Goal: Check status

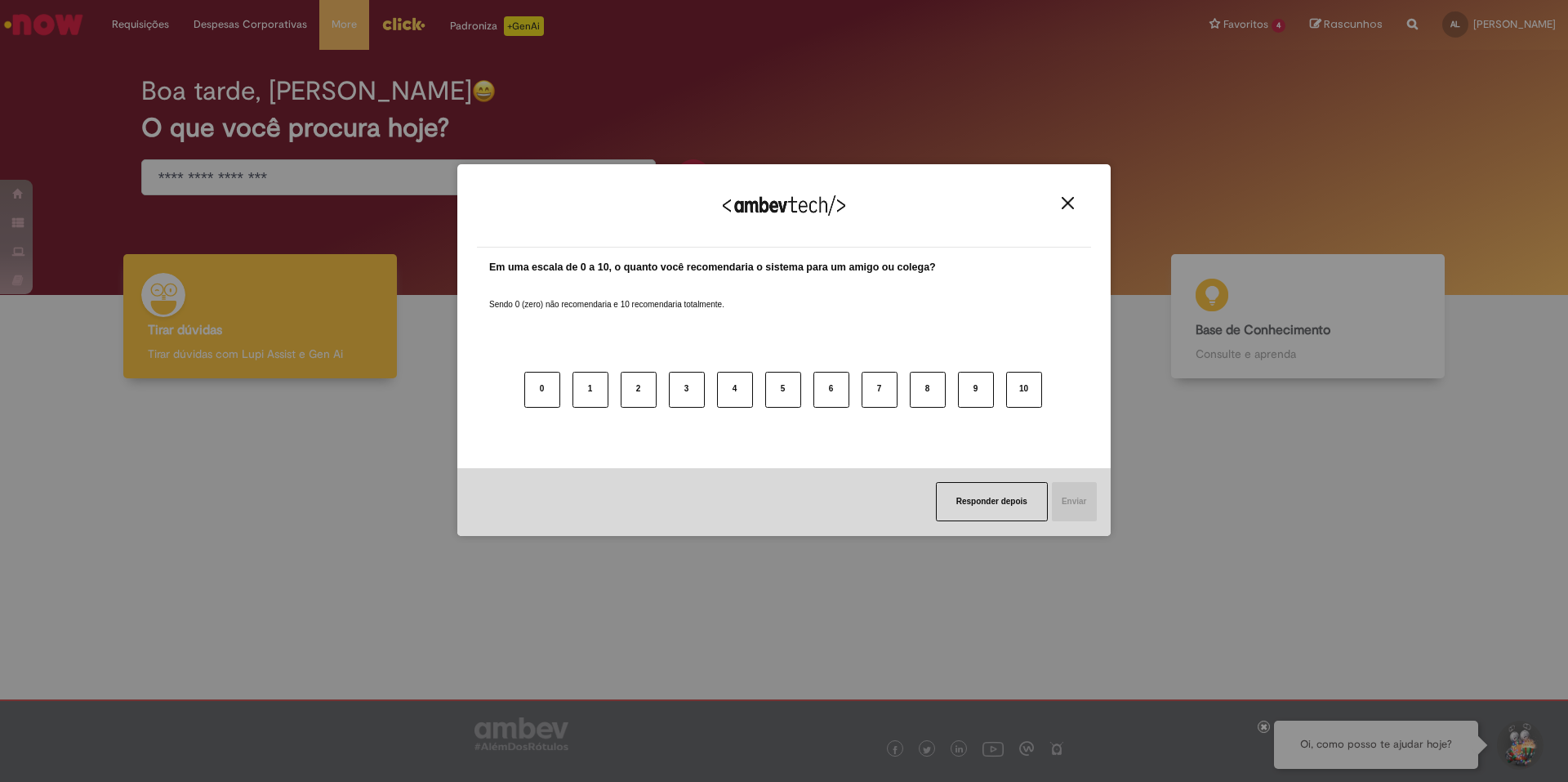
click at [1065, 193] on div "Agradecemos seu feedback!" at bounding box center [784, 215] width 614 height 64
click at [1067, 205] on img "Close" at bounding box center [1068, 203] width 13 height 13
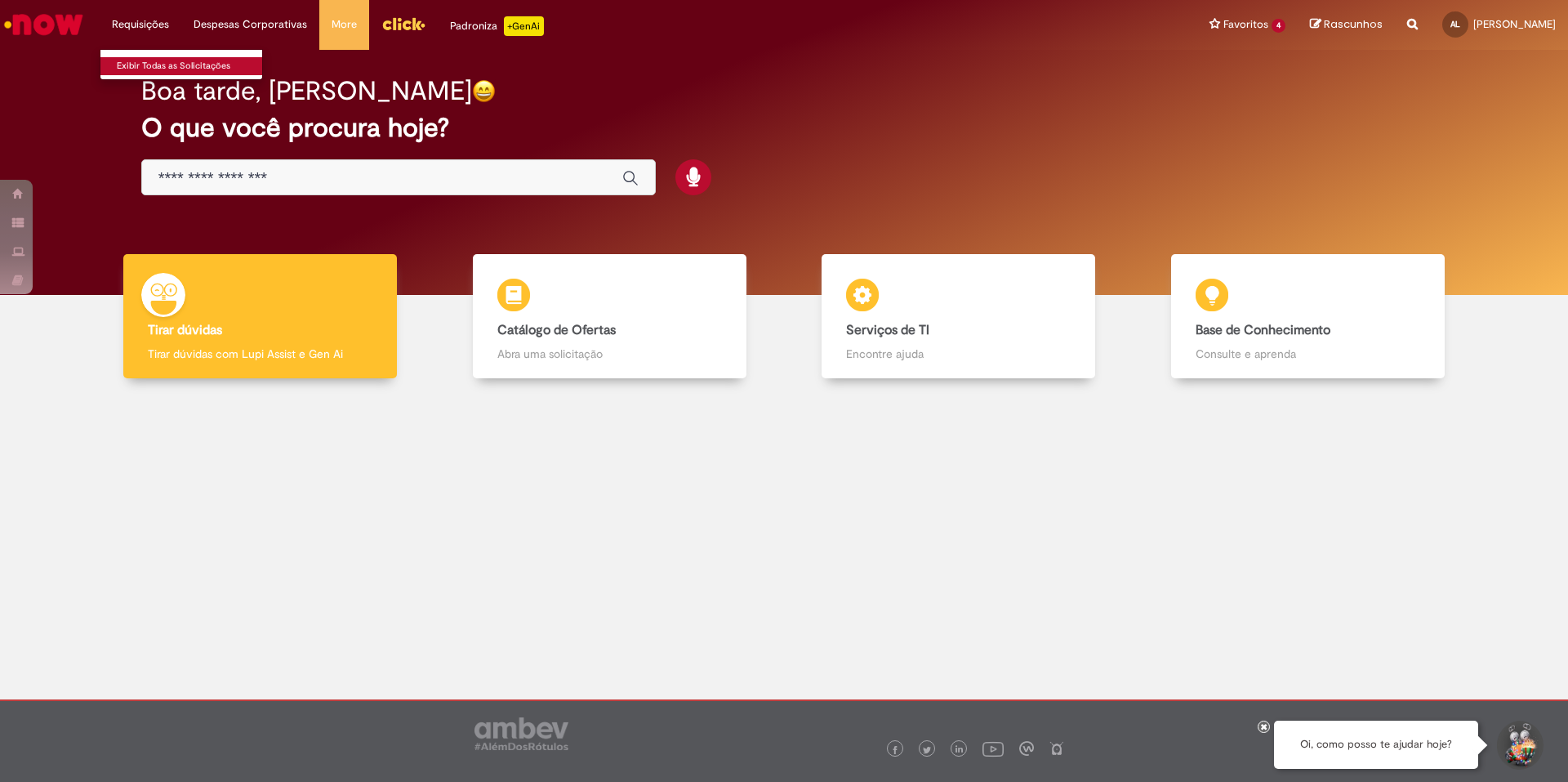
click at [184, 66] on link "Exibir Todas as Solicitações" at bounding box center [190, 66] width 179 height 18
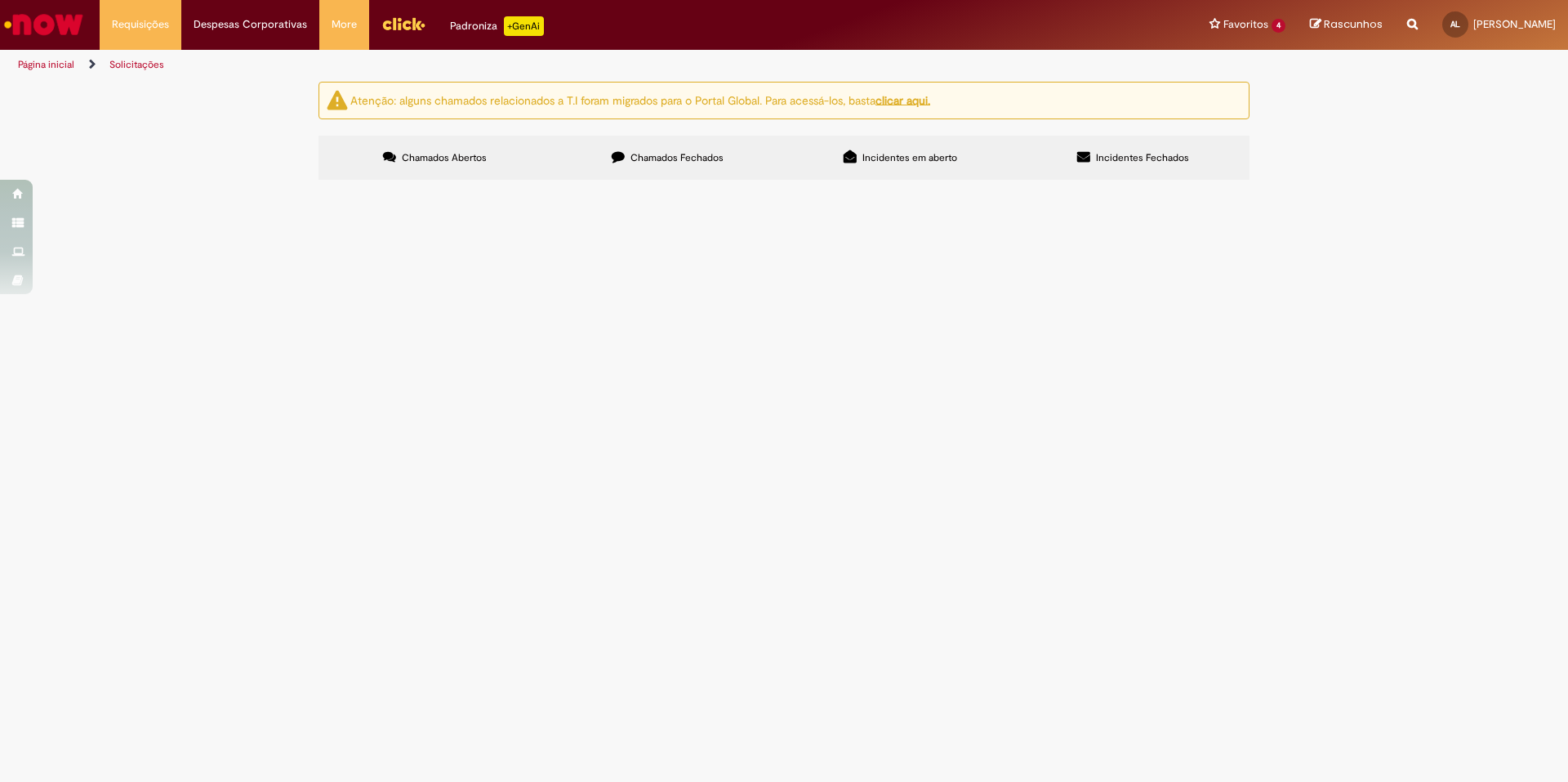
click at [643, 168] on label "Chamados Fechados" at bounding box center [667, 157] width 233 height 44
click at [0, 0] on span "Boa noite! Por favor, realizar emissão de nota para a fábrica JP." at bounding box center [0, 0] width 0 height 0
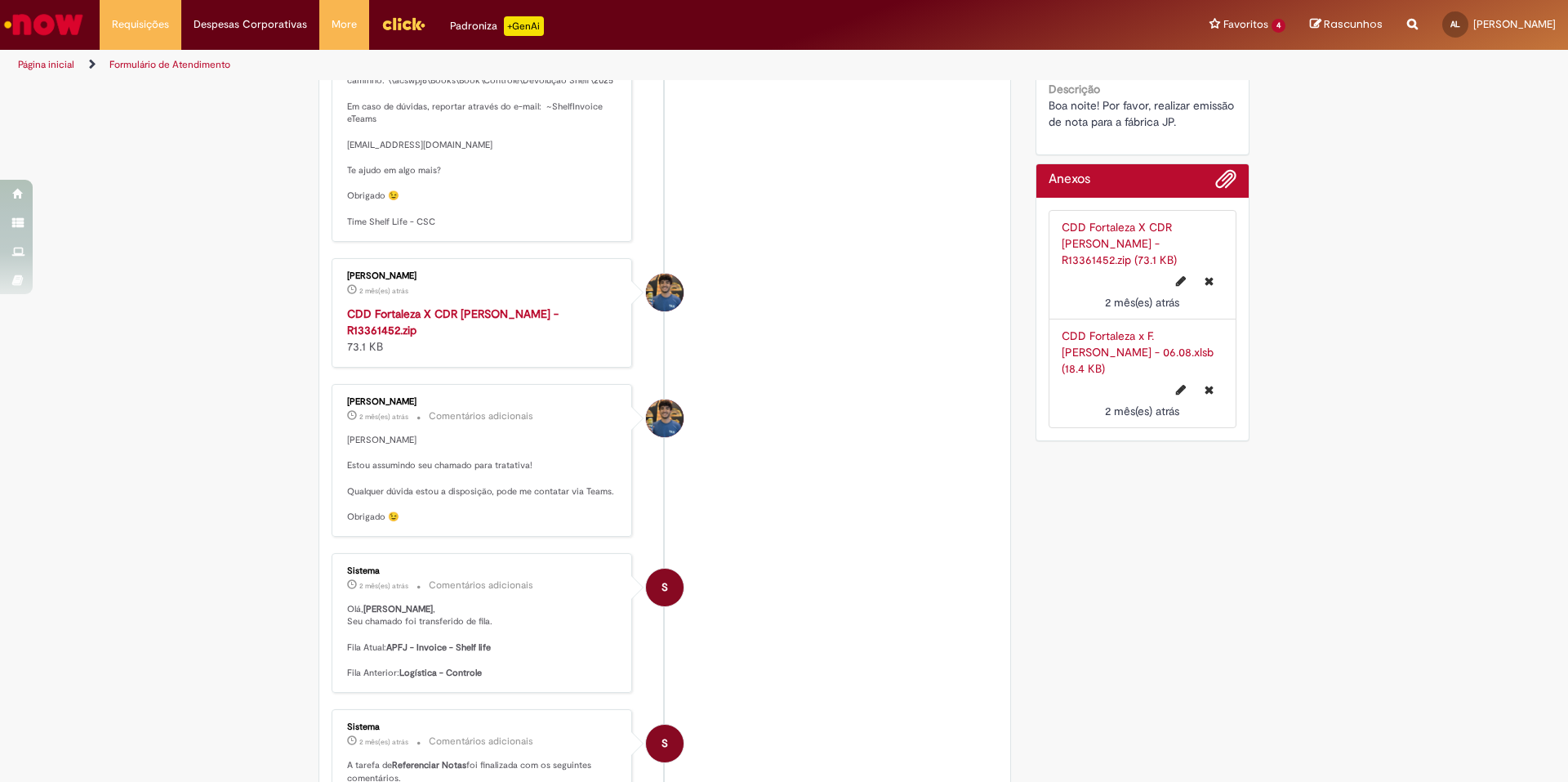
scroll to position [293, 0]
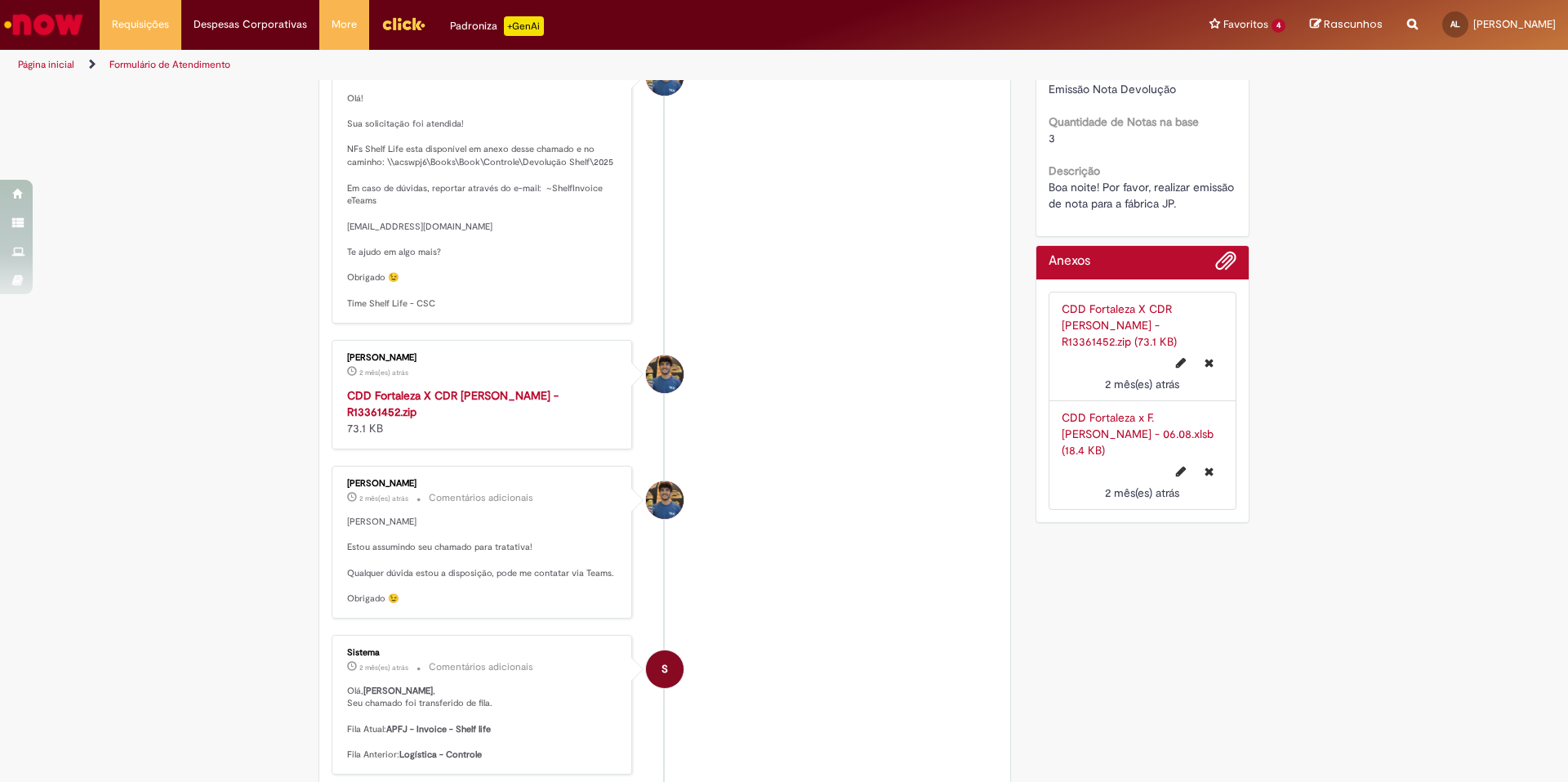
click at [561, 404] on div "CDD Fortaleza X CDR [PERSON_NAME] - R13361452.zip 73.1 KB" at bounding box center [483, 411] width 272 height 49
click at [559, 397] on strong "CDD Fortaleza X CDR [PERSON_NAME] - R13361452.zip" at bounding box center [453, 404] width 211 height 31
click at [1548, 406] on div "Verificar Código de Barras Aguardando Aprovação Aguardando atendimento Expirado…" at bounding box center [784, 578] width 1568 height 1580
click at [1475, 407] on div "Verificar Código de Barras Aguardando Aprovação Aguardando atendimento Expirado…" at bounding box center [784, 578] width 1568 height 1580
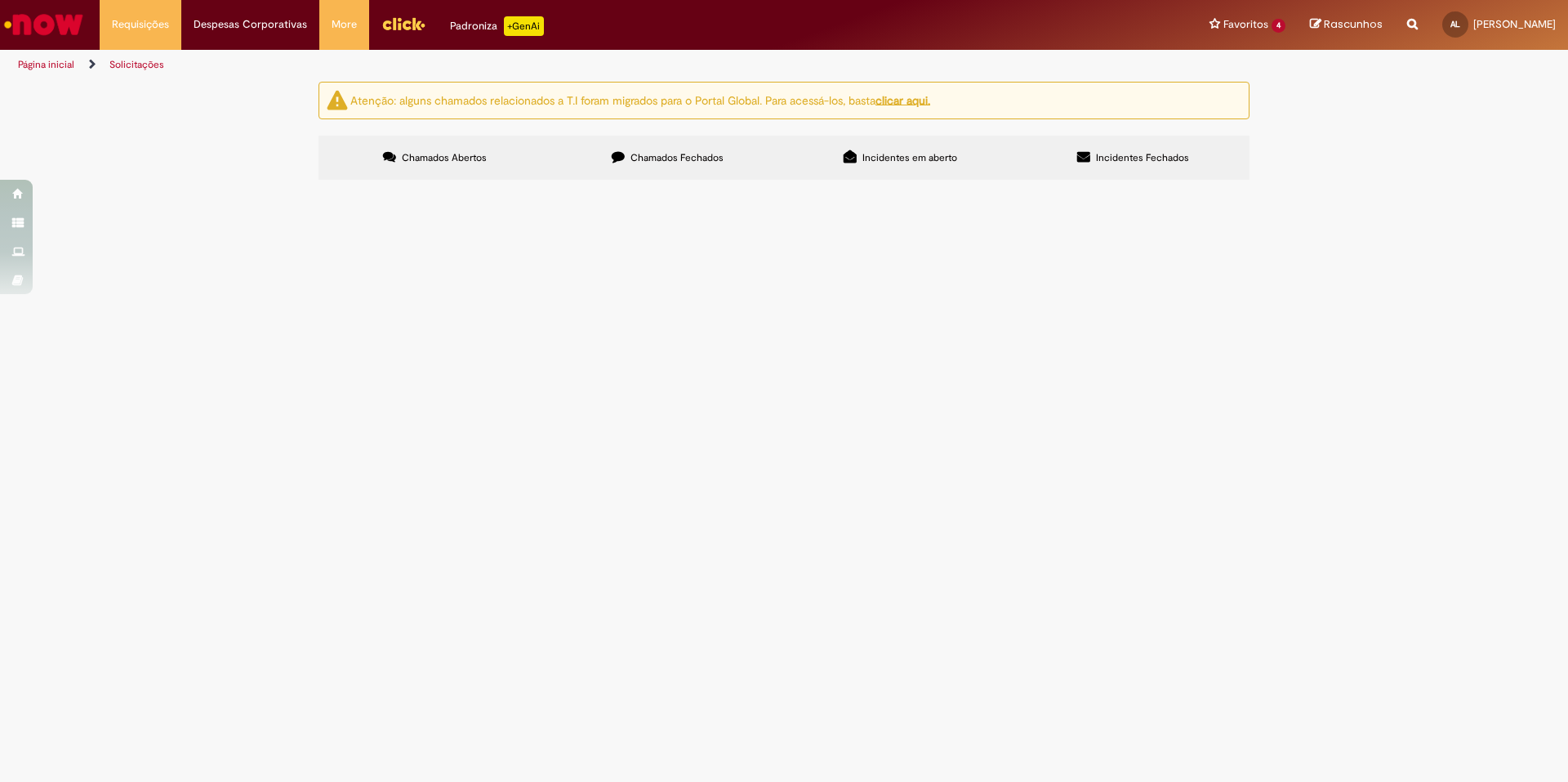
click at [665, 136] on div "Chamados Abertos Chamados Fechados Incidentes em aberto Incidentes Fechados Ite…" at bounding box center [784, 136] width 931 height 0
click at [675, 170] on label "Chamados Fechados" at bounding box center [667, 157] width 233 height 44
click at [0, 0] on span "Boa tarde! Tudo bem? Por gentileza, emitir notas para a F. [GEOGRAPHIC_DATA]" at bounding box center [0, 0] width 0 height 0
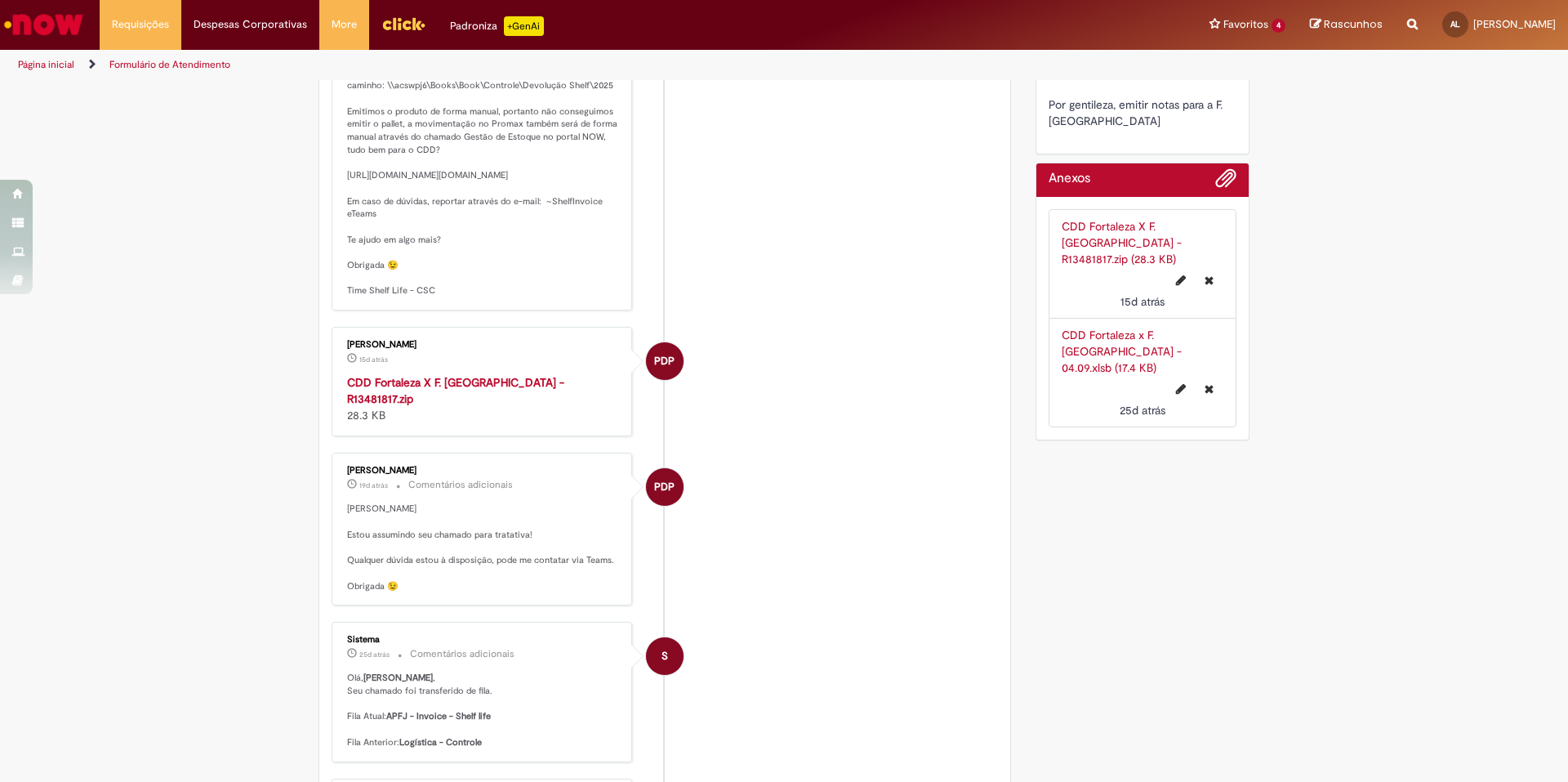
scroll to position [503, 0]
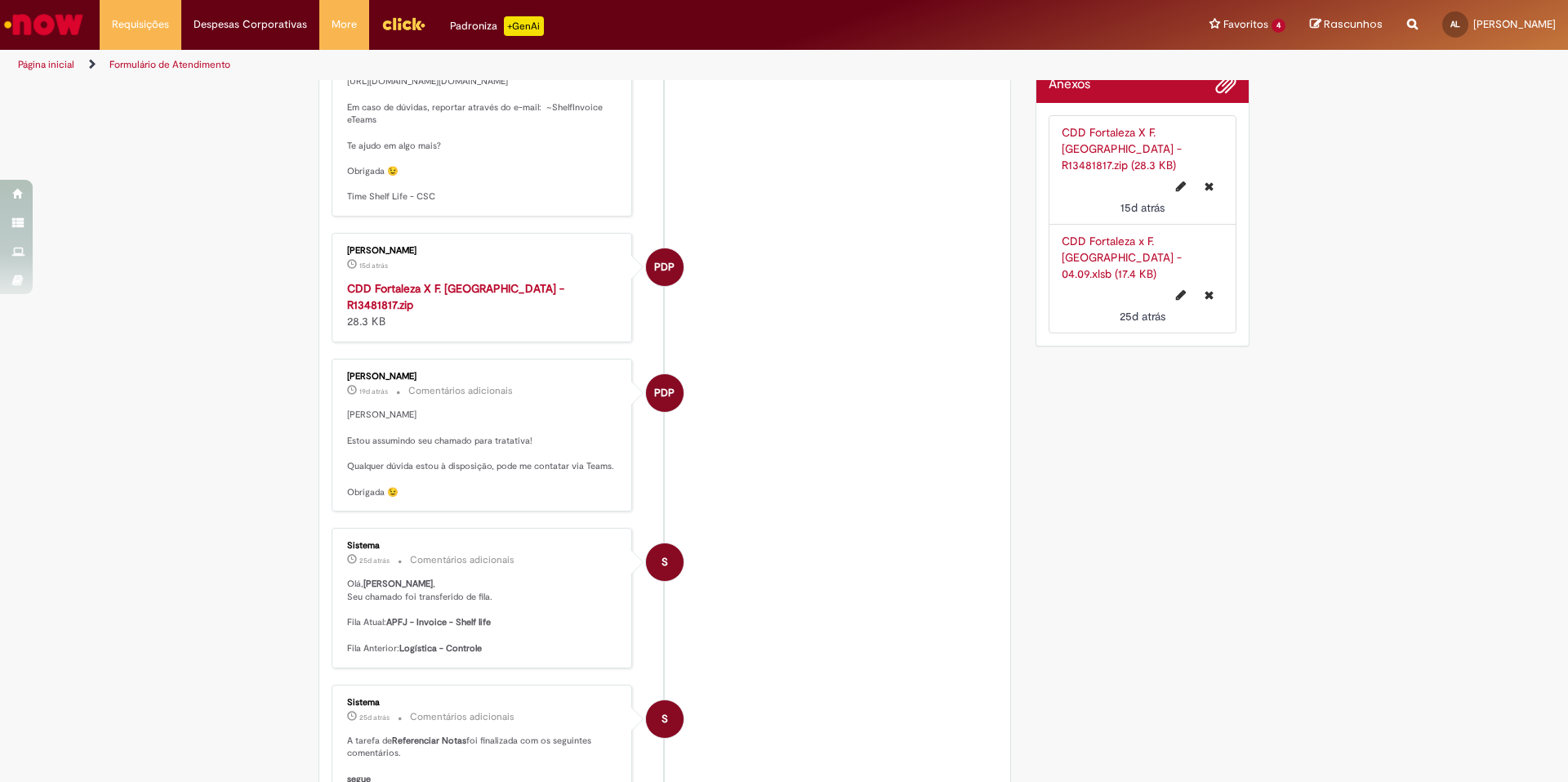
click at [540, 312] on strong "CDD Fortaleza X F. [GEOGRAPHIC_DATA] - R13481817.zip" at bounding box center [456, 297] width 217 height 31
